Goal: Task Accomplishment & Management: Use online tool/utility

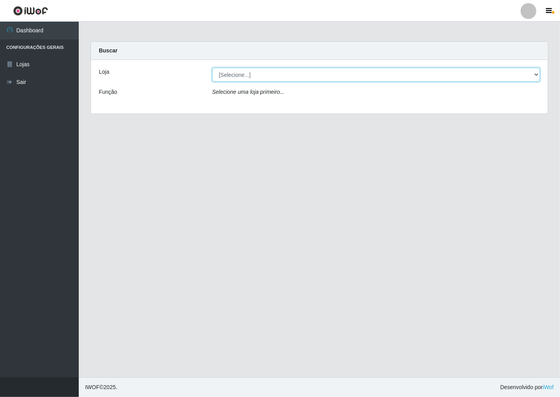
click at [537, 73] on select "[Selecione...] Minimercado Filezão" at bounding box center [376, 75] width 328 height 14
select select "204"
click at [212, 68] on select "[Selecione...] Minimercado Filezão" at bounding box center [376, 75] width 328 height 14
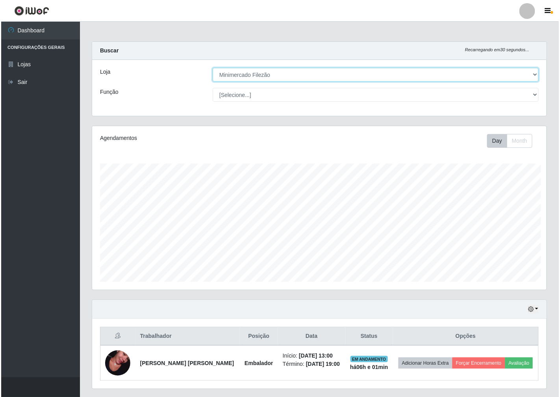
scroll to position [163, 455]
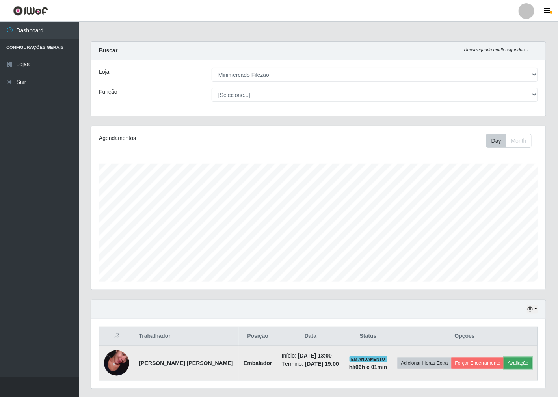
click at [521, 362] on button "Avaliação" at bounding box center [518, 362] width 28 height 11
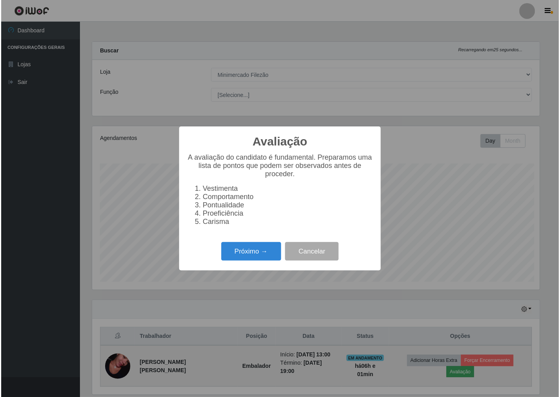
scroll to position [163, 450]
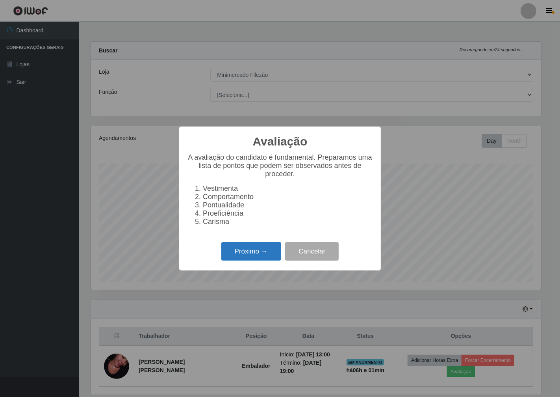
click at [272, 258] on button "Próximo →" at bounding box center [251, 251] width 60 height 19
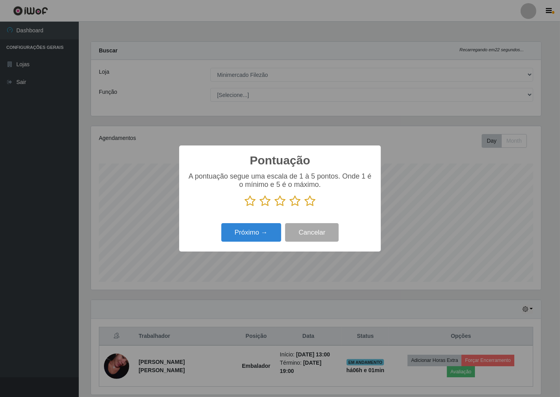
click at [306, 204] on icon at bounding box center [309, 201] width 11 height 12
click at [304, 207] on input "radio" at bounding box center [304, 207] width 0 height 0
click at [265, 231] on button "Próximo →" at bounding box center [251, 232] width 60 height 19
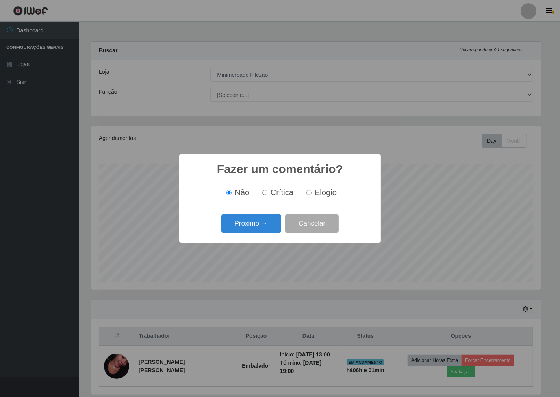
click at [265, 231] on button "Próximo →" at bounding box center [251, 223] width 60 height 19
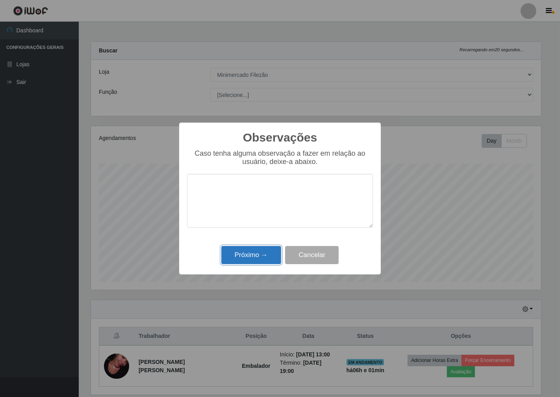
click at [262, 262] on button "Próximo →" at bounding box center [251, 255] width 60 height 19
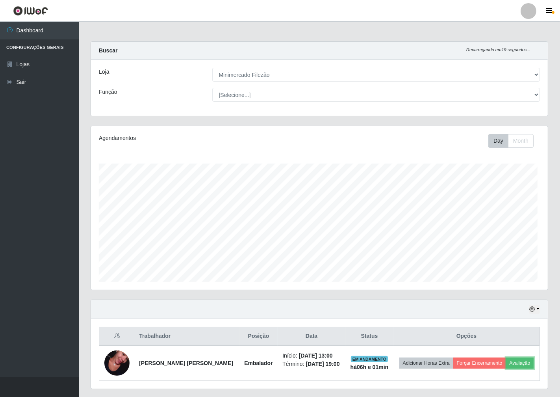
scroll to position [163, 455]
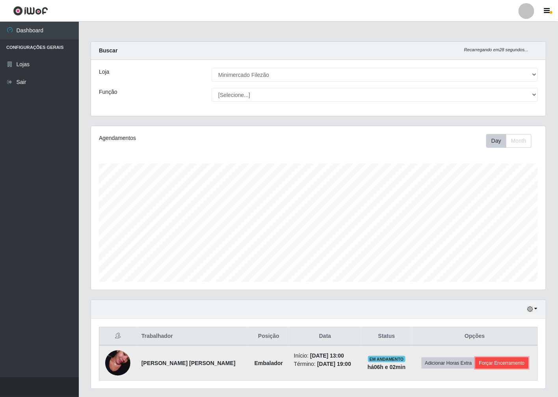
click at [487, 360] on button "Forçar Encerramento" at bounding box center [501, 362] width 53 height 11
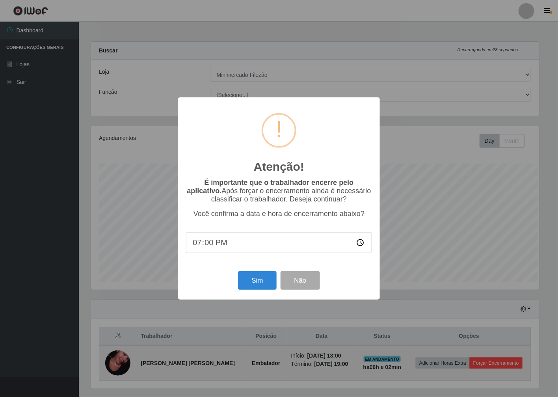
scroll to position [163, 450]
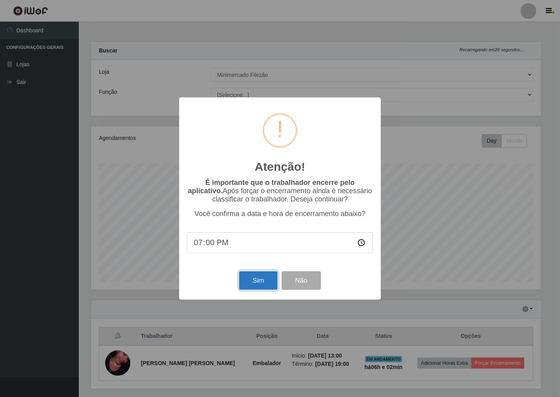
click at [259, 280] on button "Sim" at bounding box center [258, 280] width 38 height 19
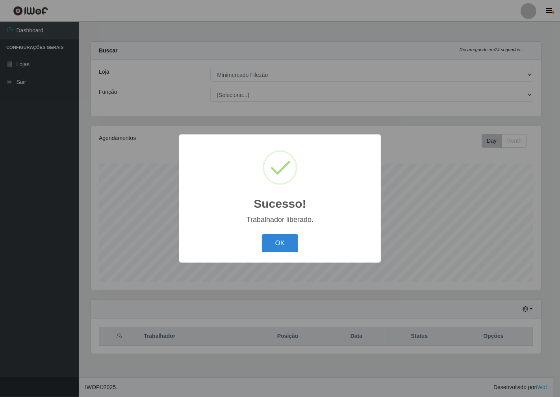
drag, startPoint x: 280, startPoint y: 241, endPoint x: 264, endPoint y: 274, distance: 37.0
click at [281, 265] on div "Sucesso! × Trabalhador liberado. OK Cancel" at bounding box center [280, 198] width 560 height 397
click at [282, 245] on button "OK" at bounding box center [280, 243] width 37 height 19
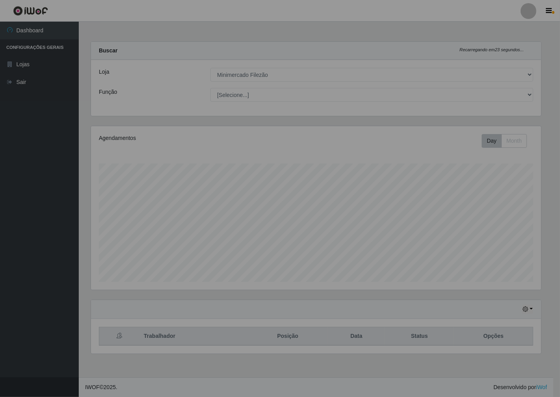
scroll to position [163, 457]
